Goal: Find specific page/section: Find specific page/section

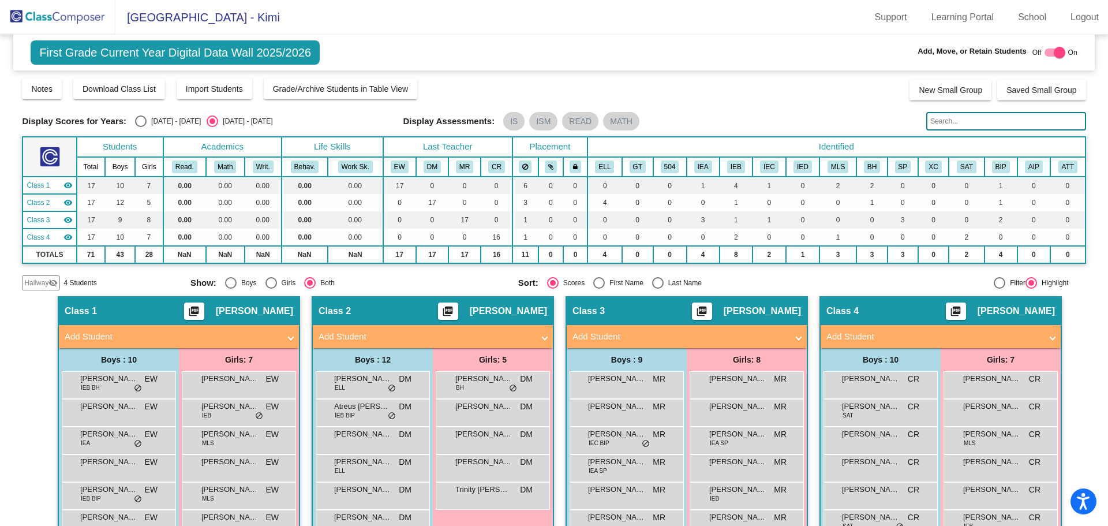
scroll to position [196, 0]
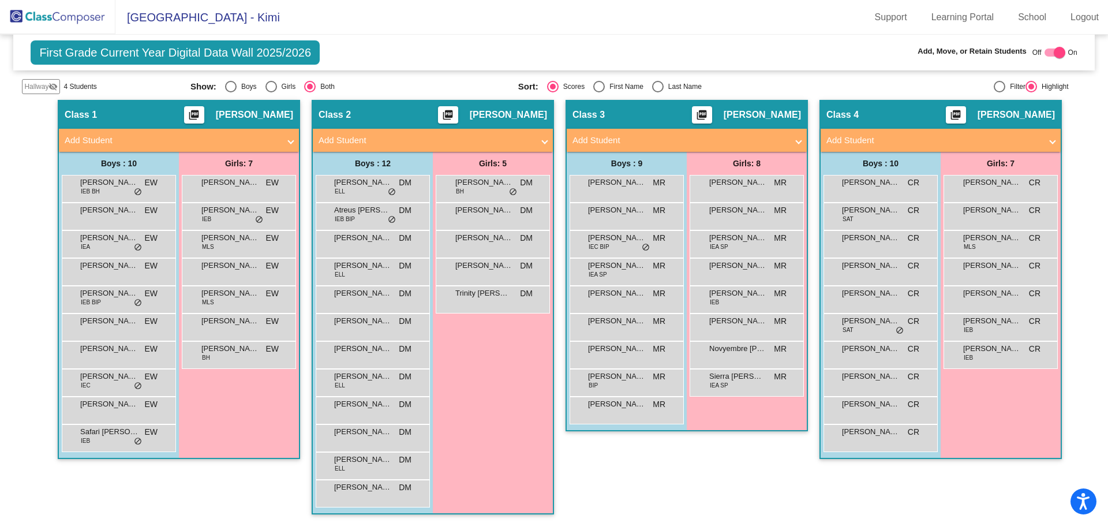
click at [44, 17] on img at bounding box center [57, 17] width 115 height 34
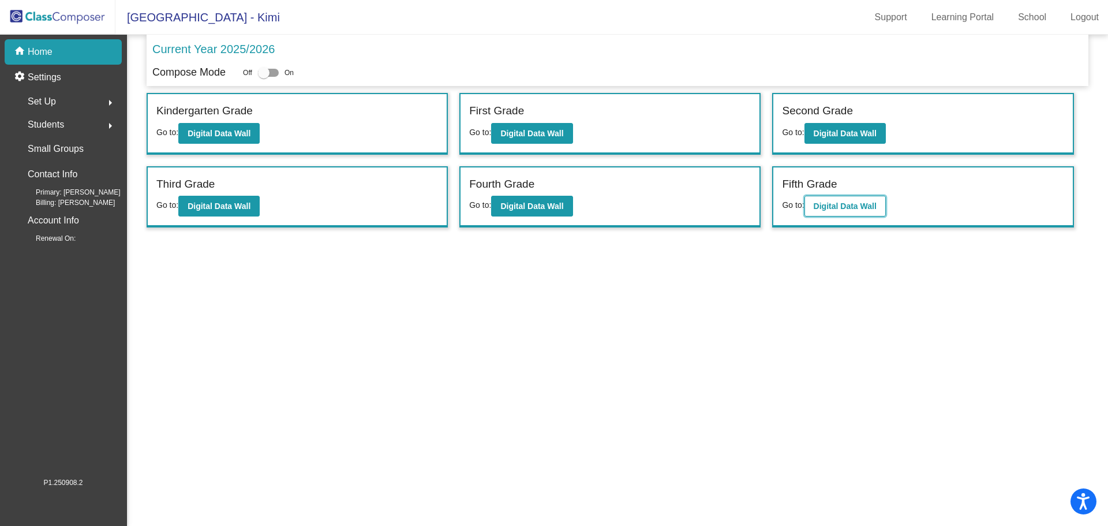
click at [840, 209] on b "Digital Data Wall" at bounding box center [845, 205] width 63 height 9
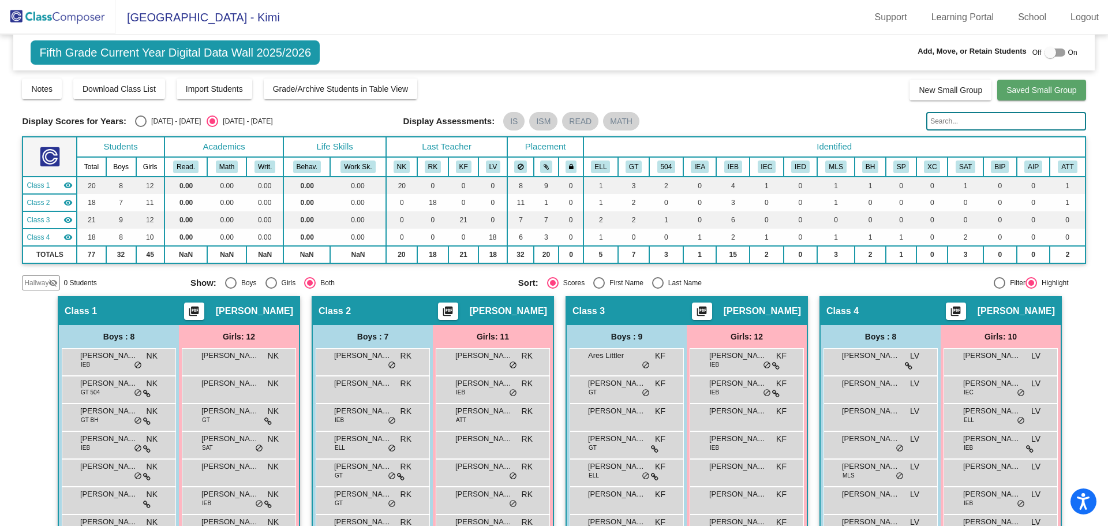
click at [1040, 87] on span "Saved Small Group" at bounding box center [1041, 89] width 70 height 9
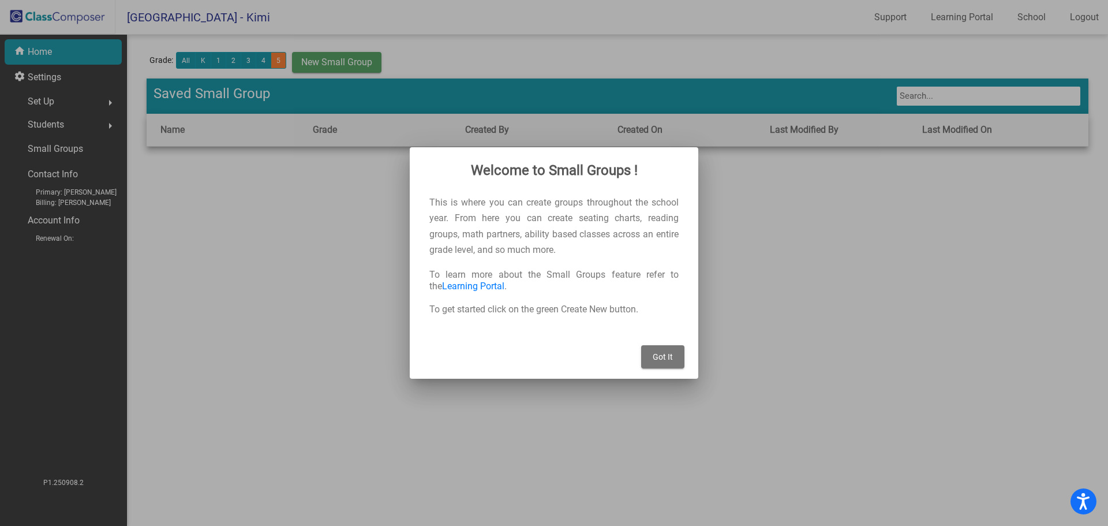
click at [665, 358] on span "Got It" at bounding box center [663, 356] width 20 height 9
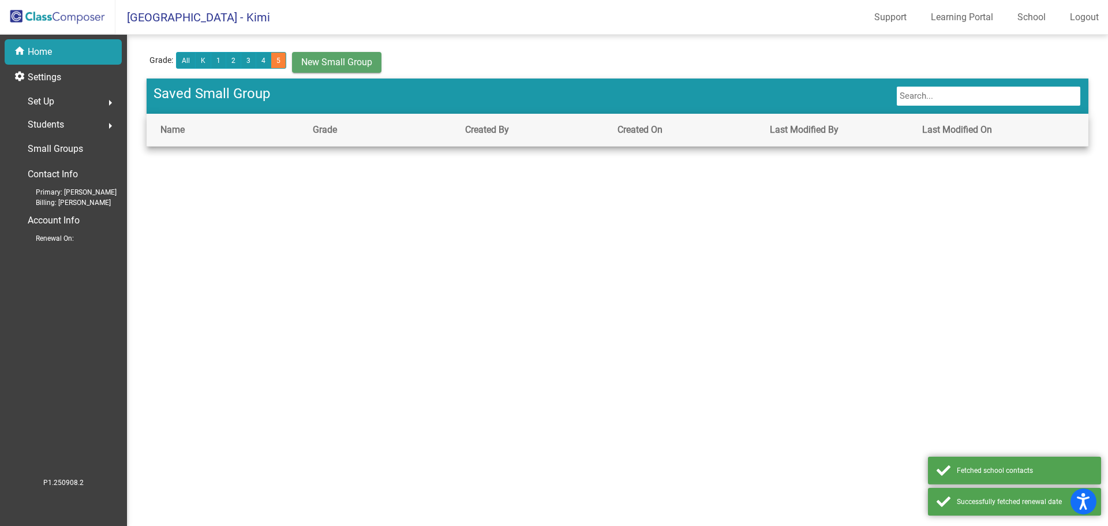
click at [39, 52] on p "Home" at bounding box center [40, 52] width 24 height 14
